Goal: Book appointment/travel/reservation

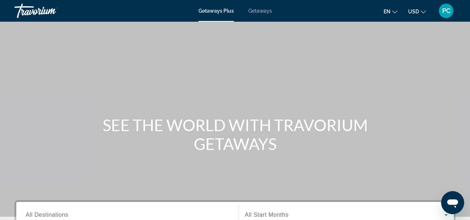
click at [214, 9] on span "Getaways Plus" at bounding box center [215, 11] width 35 height 6
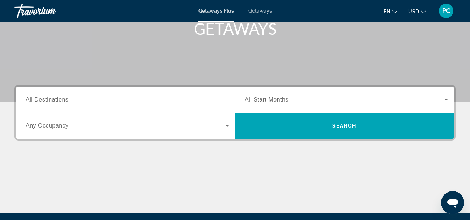
scroll to position [130, 0]
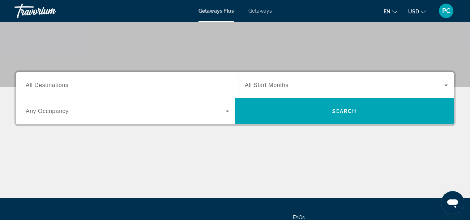
click at [227, 111] on icon "Search widget" at bounding box center [228, 112] width 4 height 2
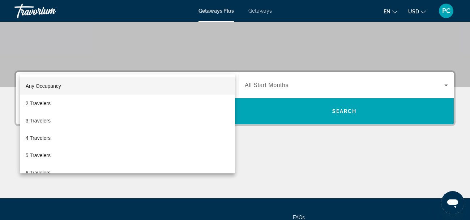
scroll to position [177, 0]
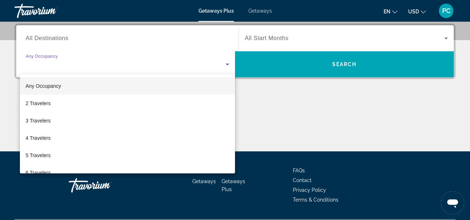
click at [43, 38] on div at bounding box center [235, 110] width 470 height 220
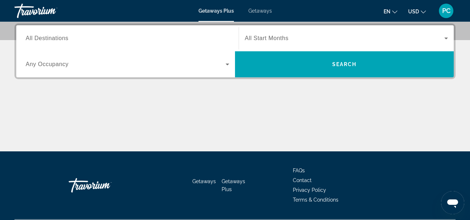
click at [42, 40] on span "All Destinations" at bounding box center [47, 38] width 43 height 6
click at [42, 40] on input "Destination All Destinations" at bounding box center [127, 38] width 203 height 9
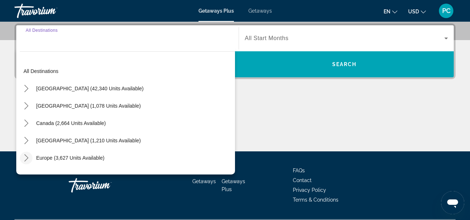
click at [27, 158] on icon "Toggle Europe (3,627 units available) submenu" at bounding box center [26, 157] width 4 height 7
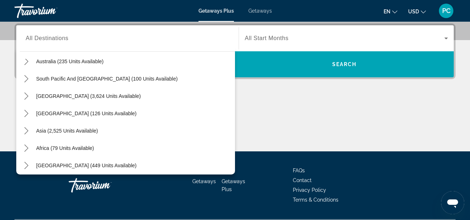
scroll to position [481, 0]
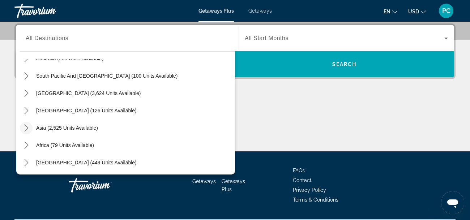
click at [27, 128] on icon "Toggle Asia (2,525 units available) submenu" at bounding box center [26, 127] width 7 height 7
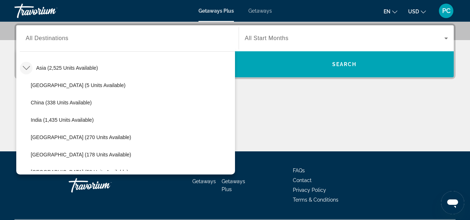
drag, startPoint x: 236, startPoint y: 142, endPoint x: 236, endPoint y: 151, distance: 8.7
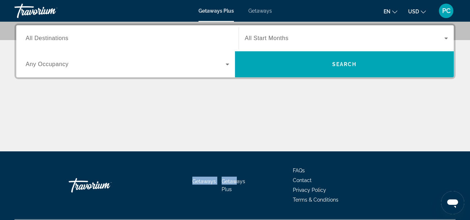
click at [58, 34] on input "Destination All Destinations" at bounding box center [127, 38] width 203 height 9
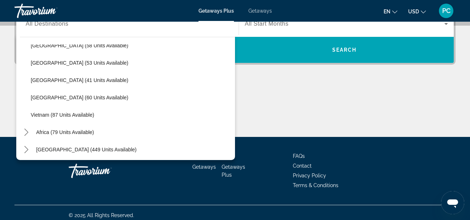
scroll to position [655, 0]
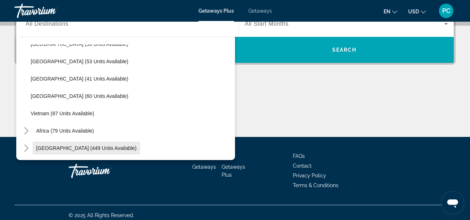
click at [58, 147] on span "[GEOGRAPHIC_DATA] (449 units available)" at bounding box center [86, 148] width 100 height 6
type input "**********"
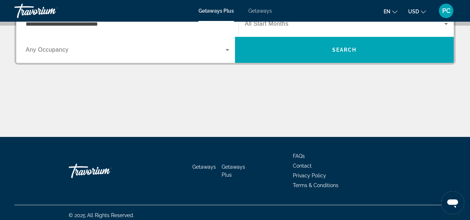
scroll to position [177, 0]
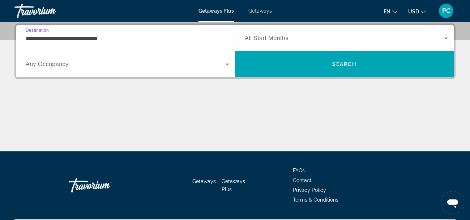
click at [95, 135] on div "Main content" at bounding box center [234, 124] width 441 height 54
